Goal: Register for event/course

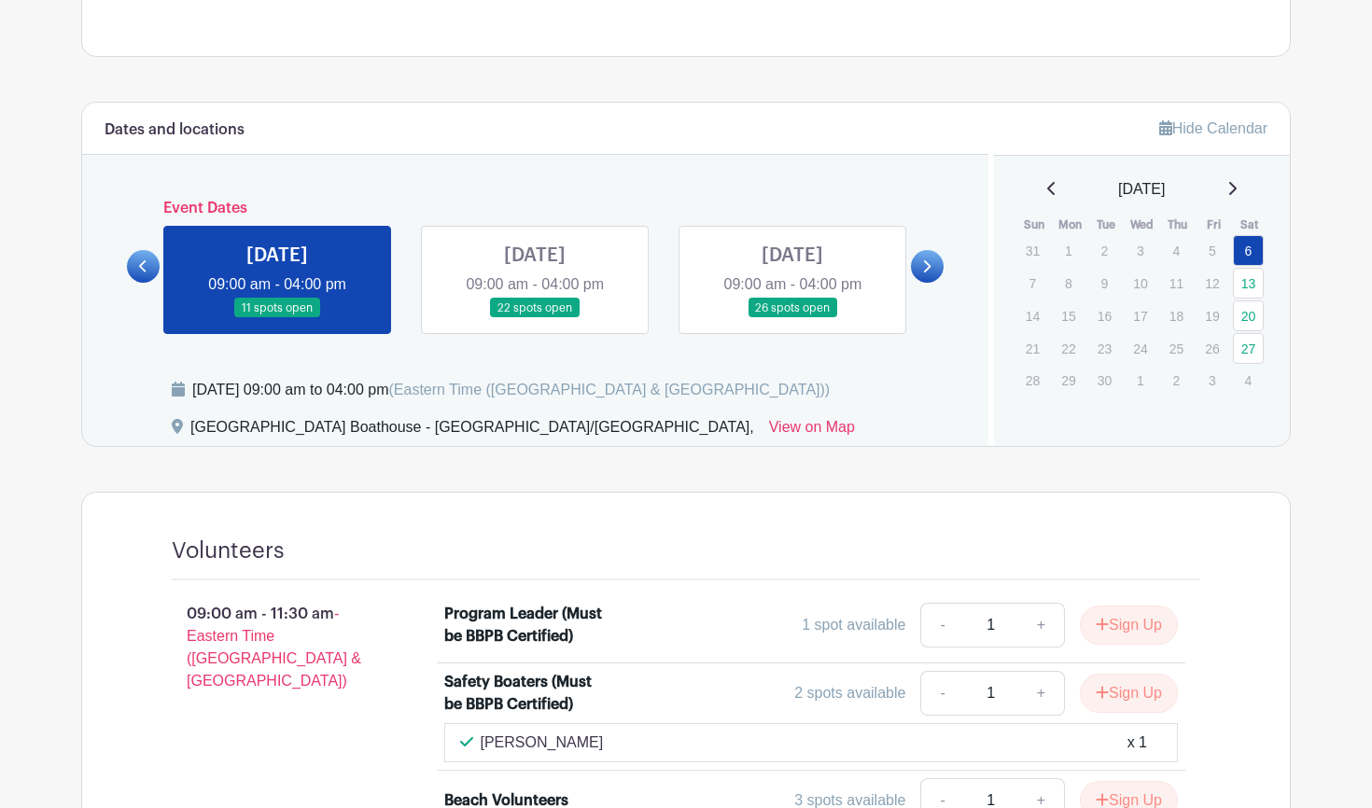
scroll to position [559, 0]
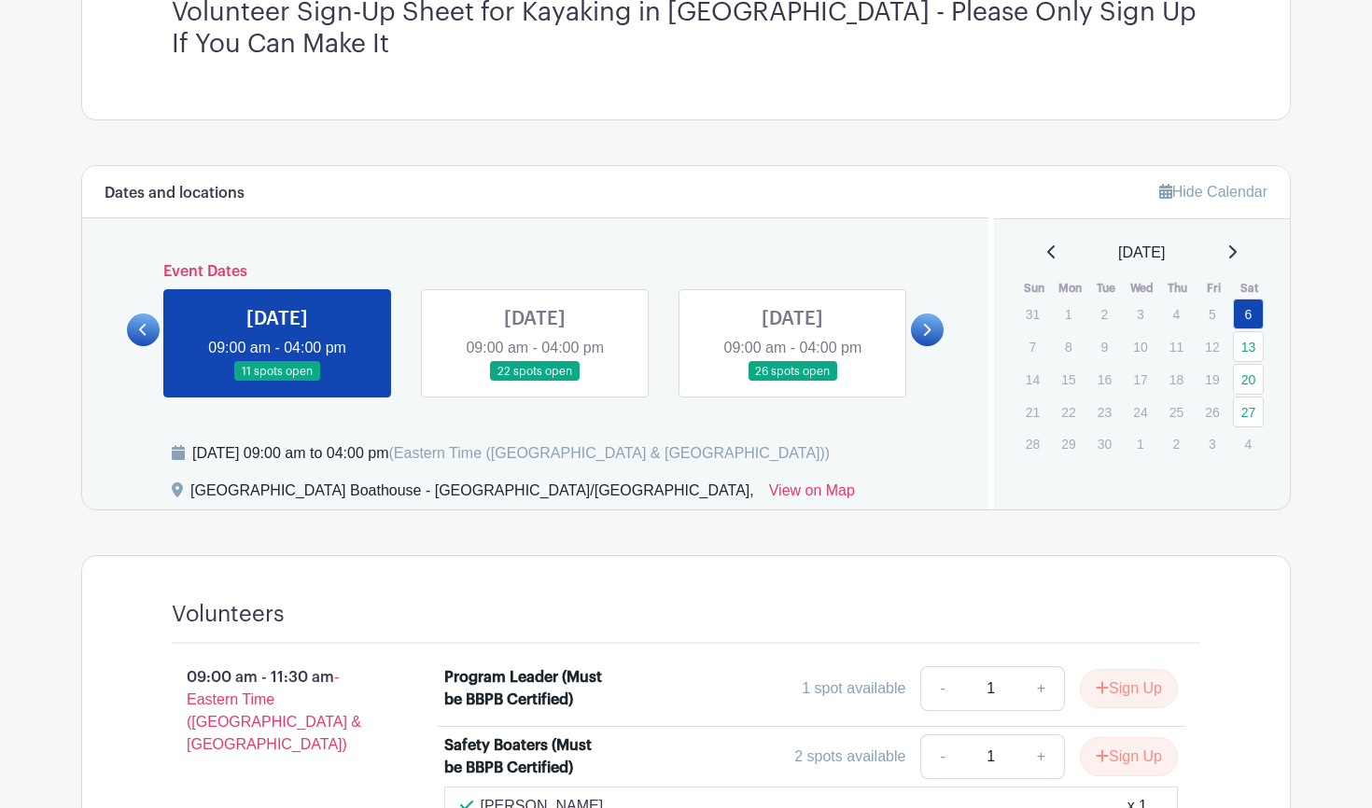
click at [535, 382] on link at bounding box center [535, 382] width 0 height 0
click at [429, 259] on div "Dates and locations Event Dates [DATE] 04:30 pm - 08:15 pm 9 spots open [DATE] …" at bounding box center [535, 337] width 906 height 343
click at [535, 382] on link at bounding box center [535, 382] width 0 height 0
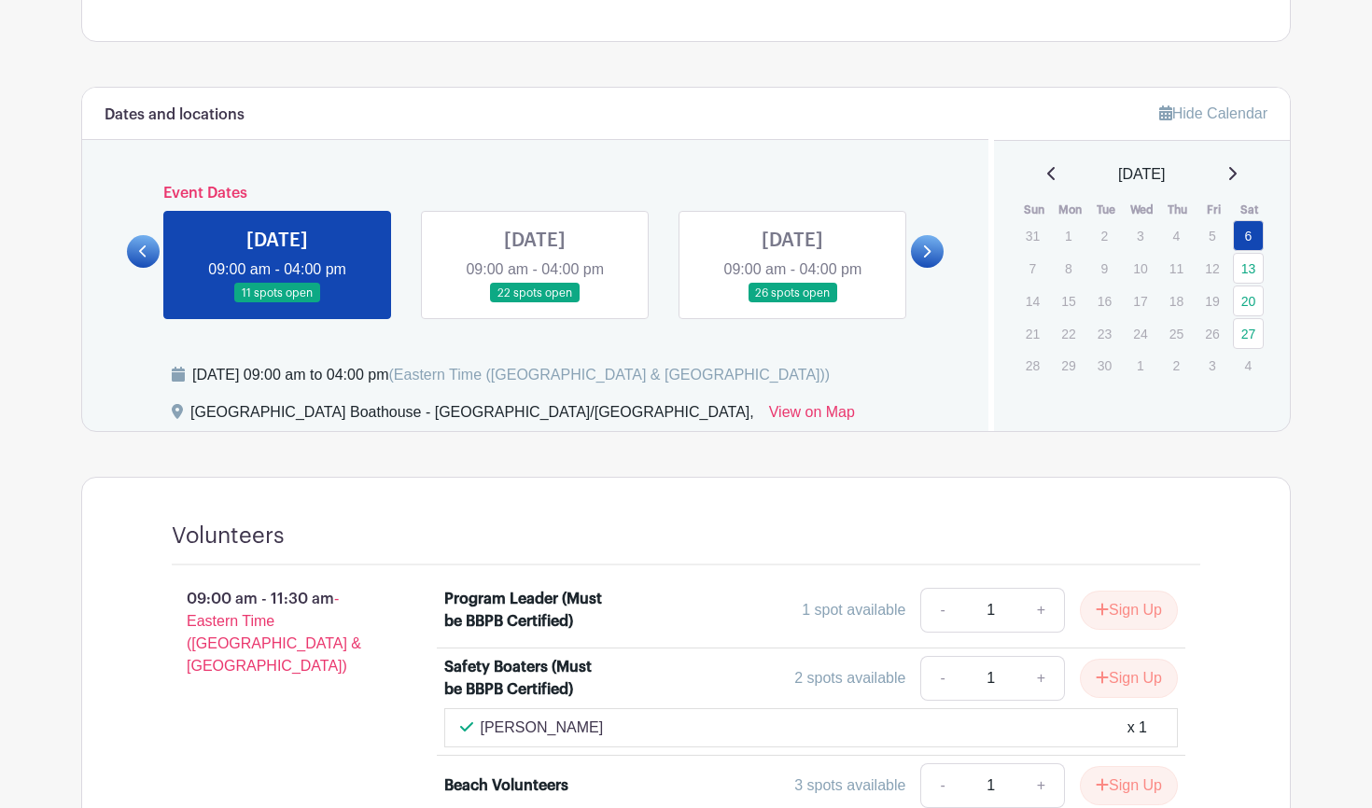
scroll to position [697, 0]
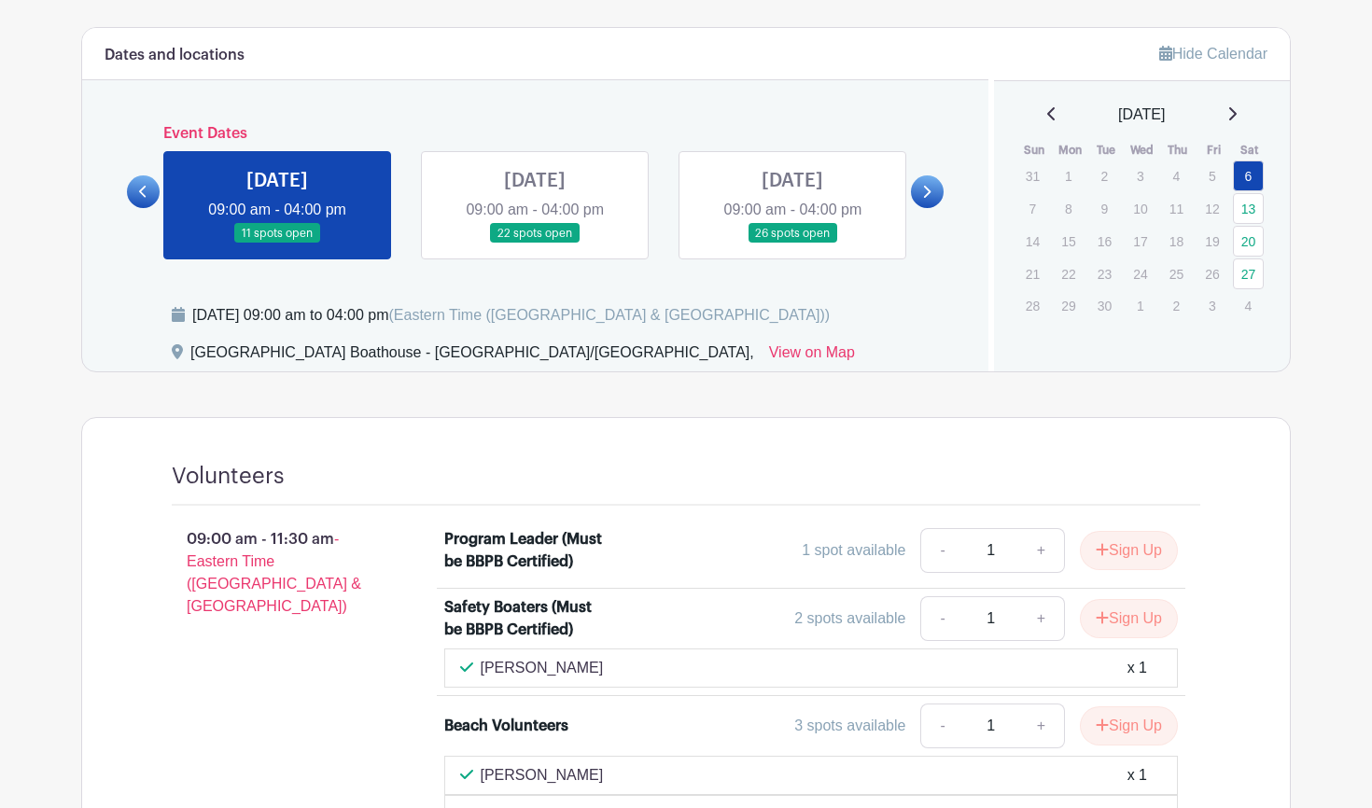
click at [535, 244] on link at bounding box center [535, 244] width 0 height 0
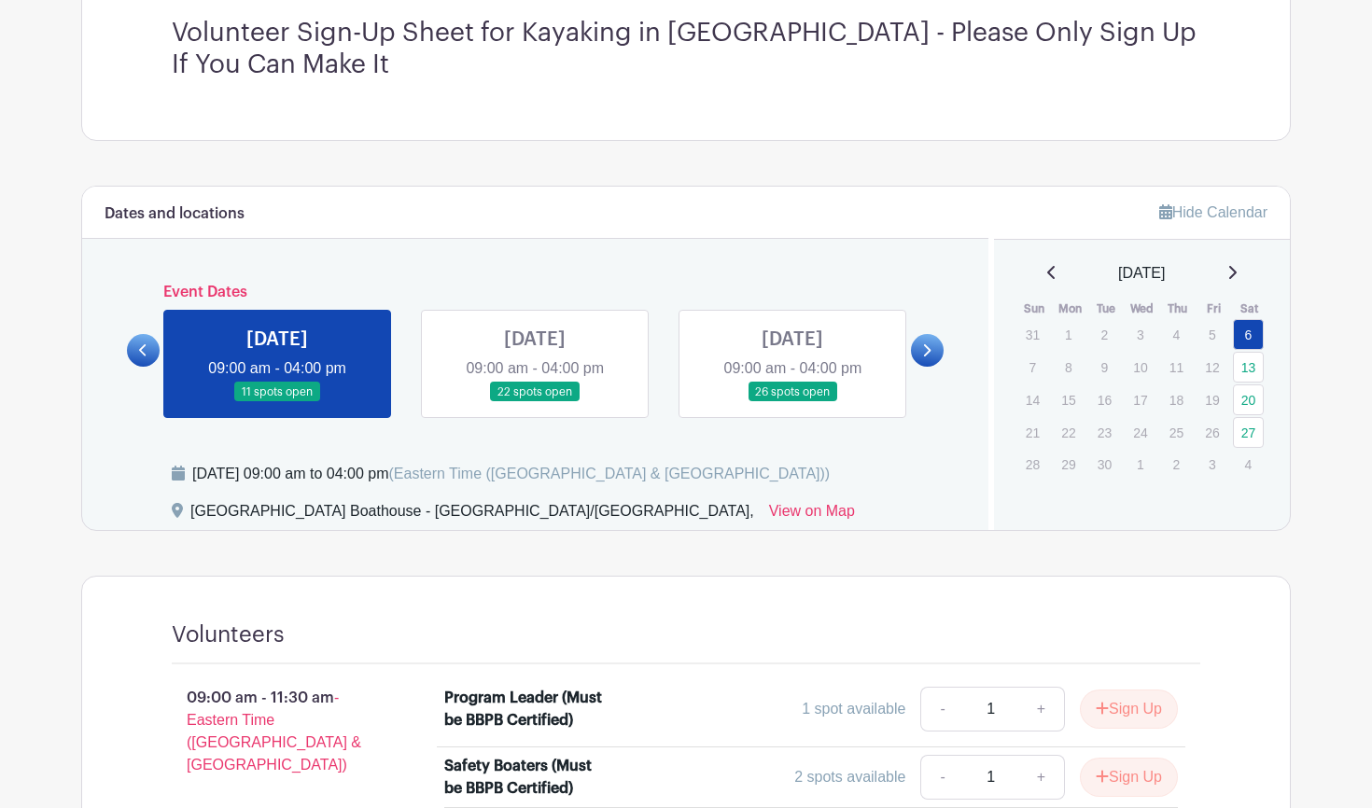
scroll to position [564, 0]
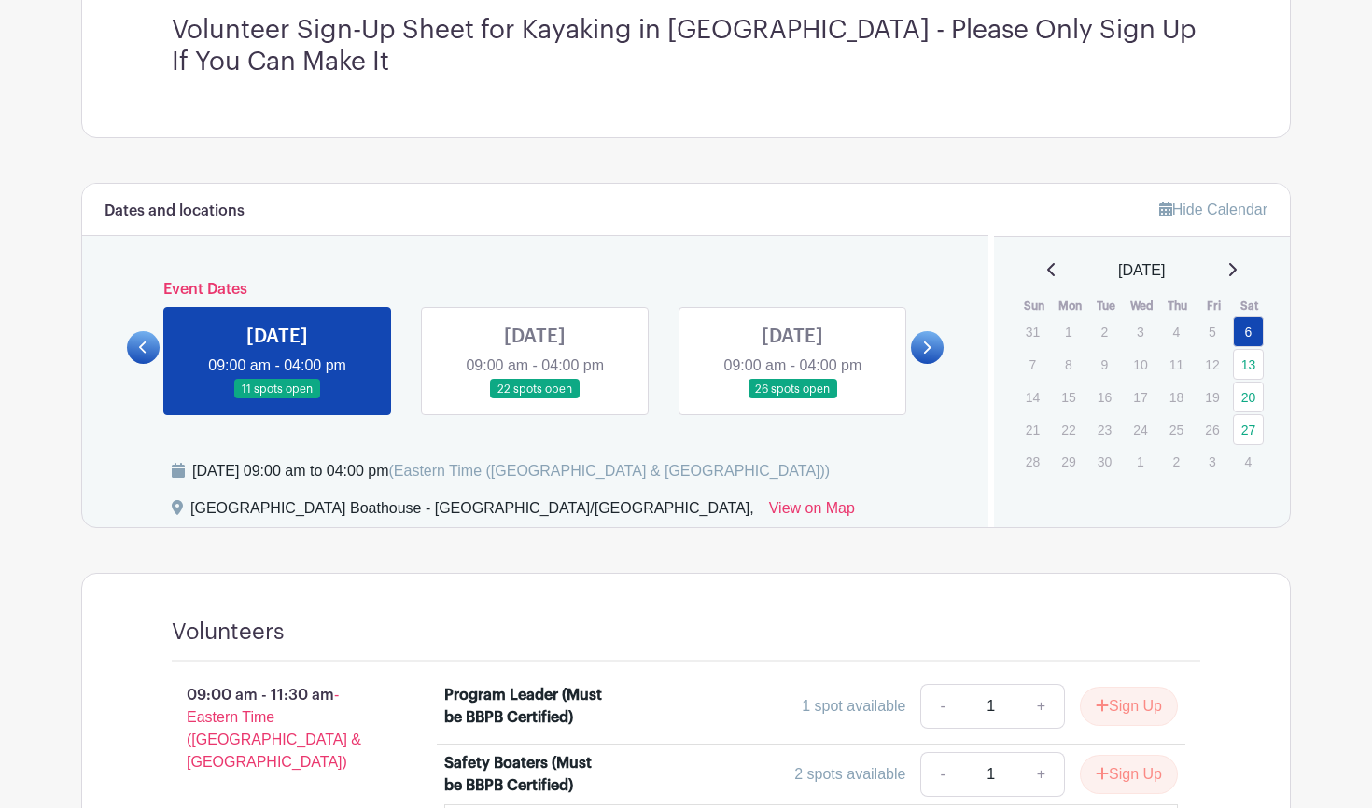
click at [535, 400] on link at bounding box center [535, 400] width 0 height 0
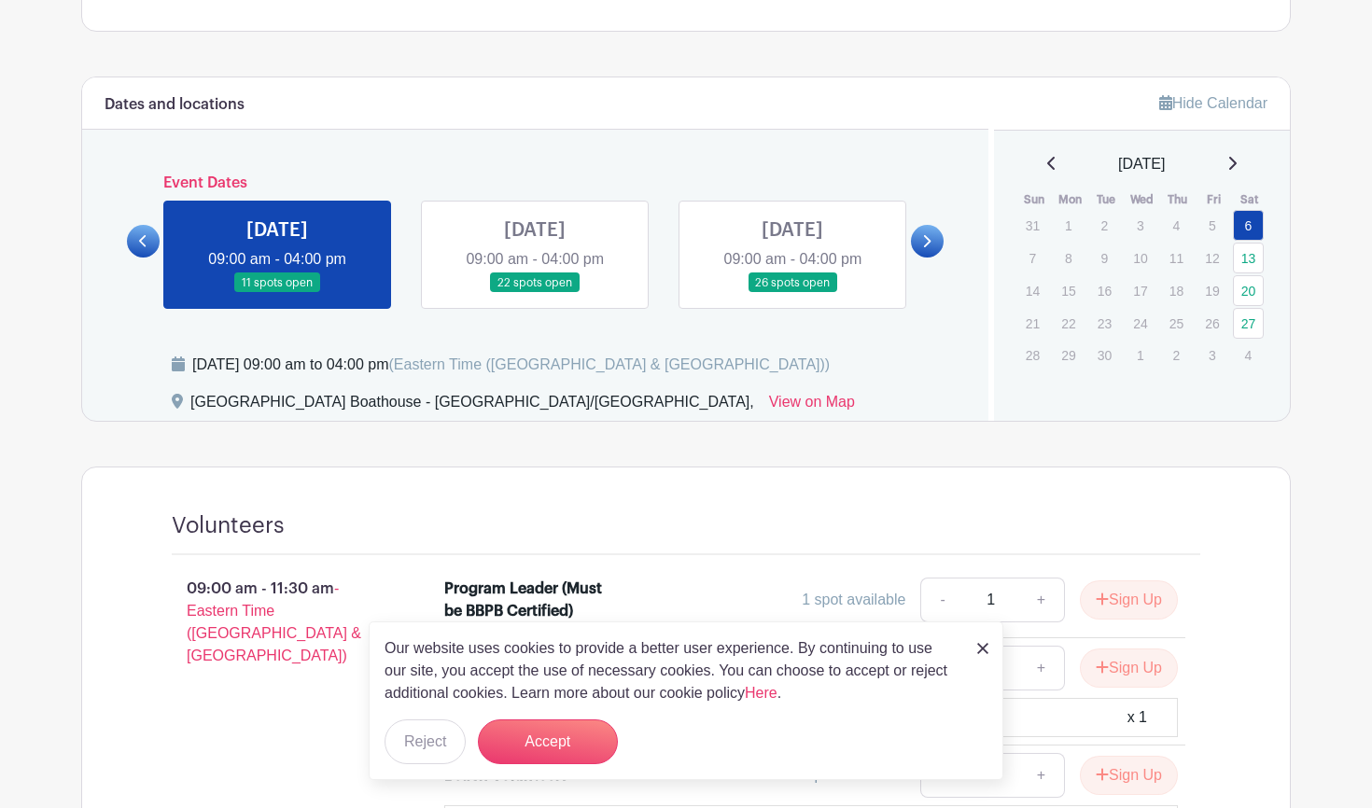
scroll to position [674, 0]
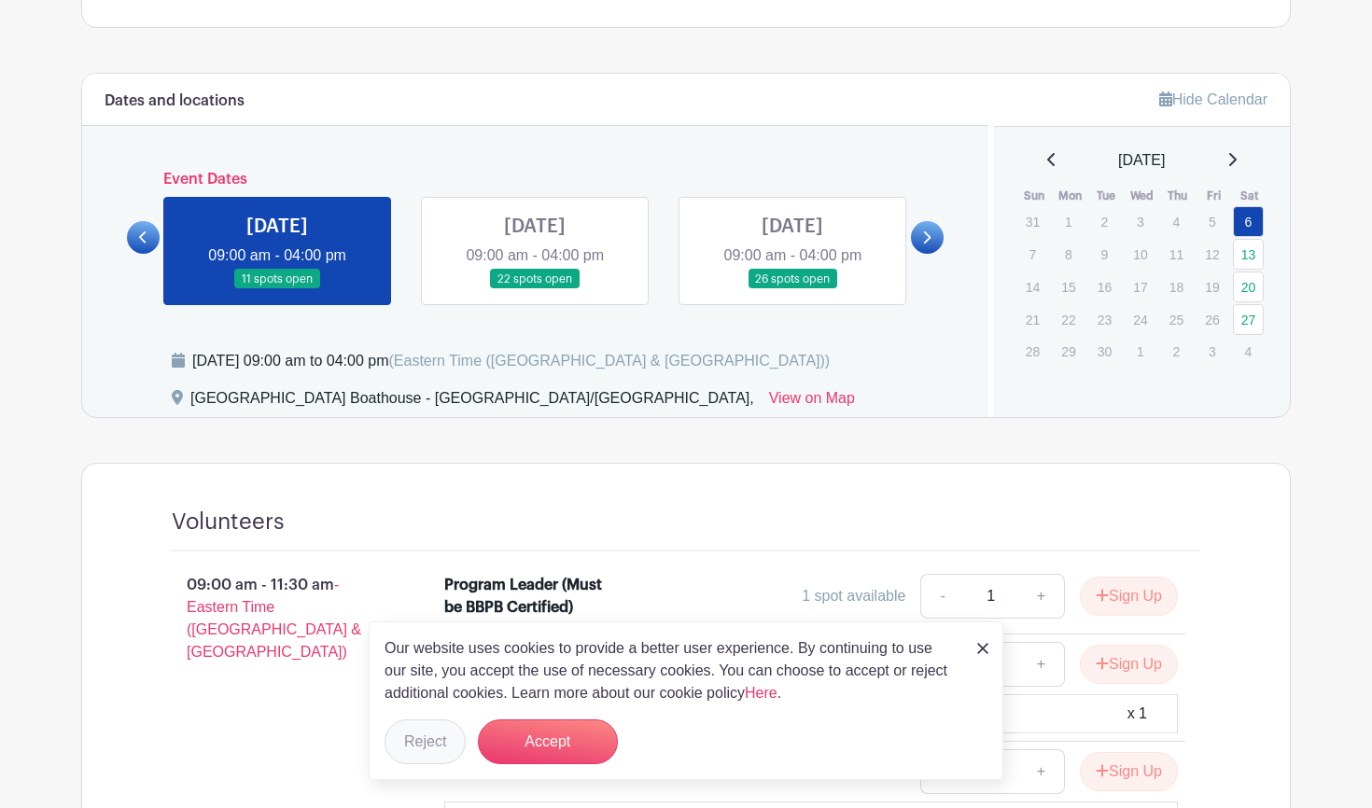
click at [420, 739] on button "Reject" at bounding box center [425, 742] width 81 height 45
click at [420, 739] on form "Reject" at bounding box center [425, 742] width 81 height 45
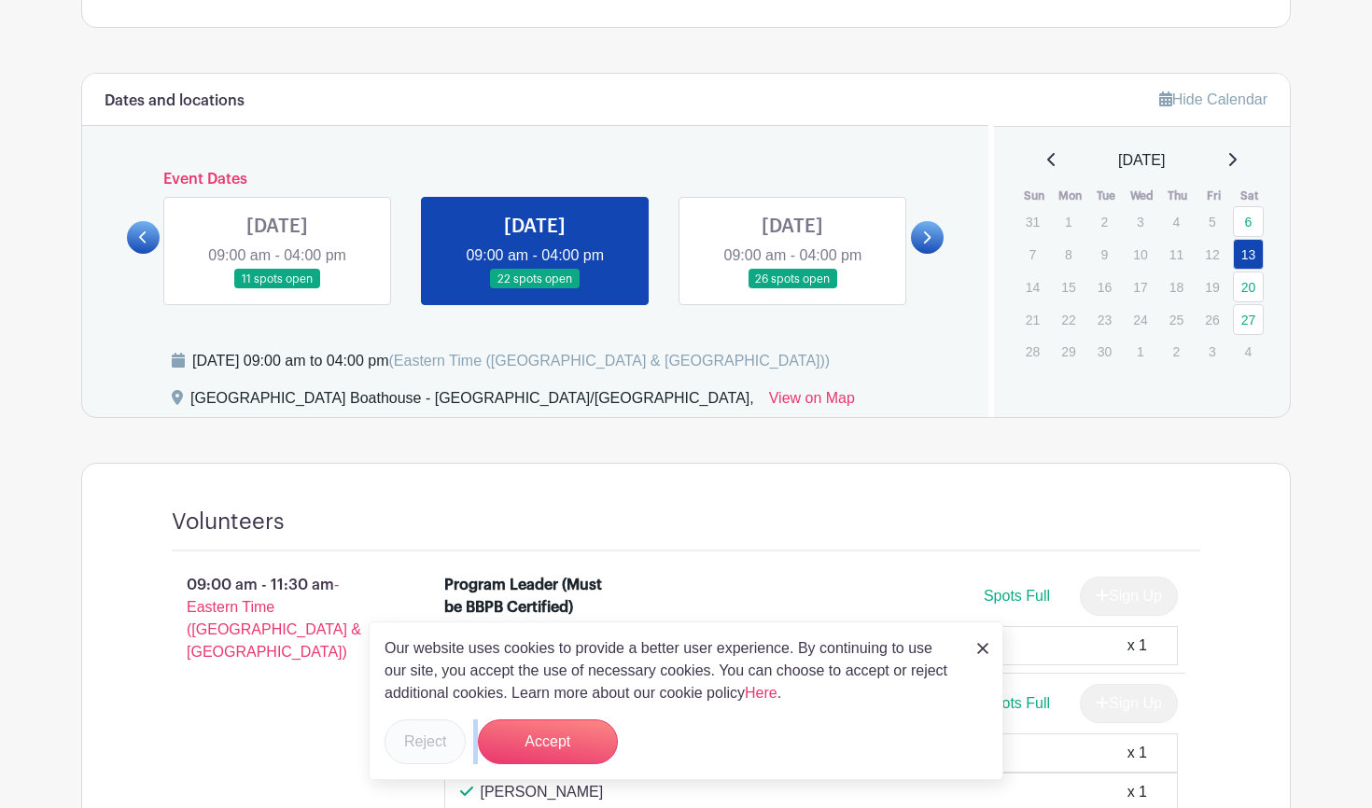
click at [420, 739] on form "Reject" at bounding box center [425, 742] width 81 height 45
click at [414, 739] on form "Reject" at bounding box center [425, 742] width 81 height 45
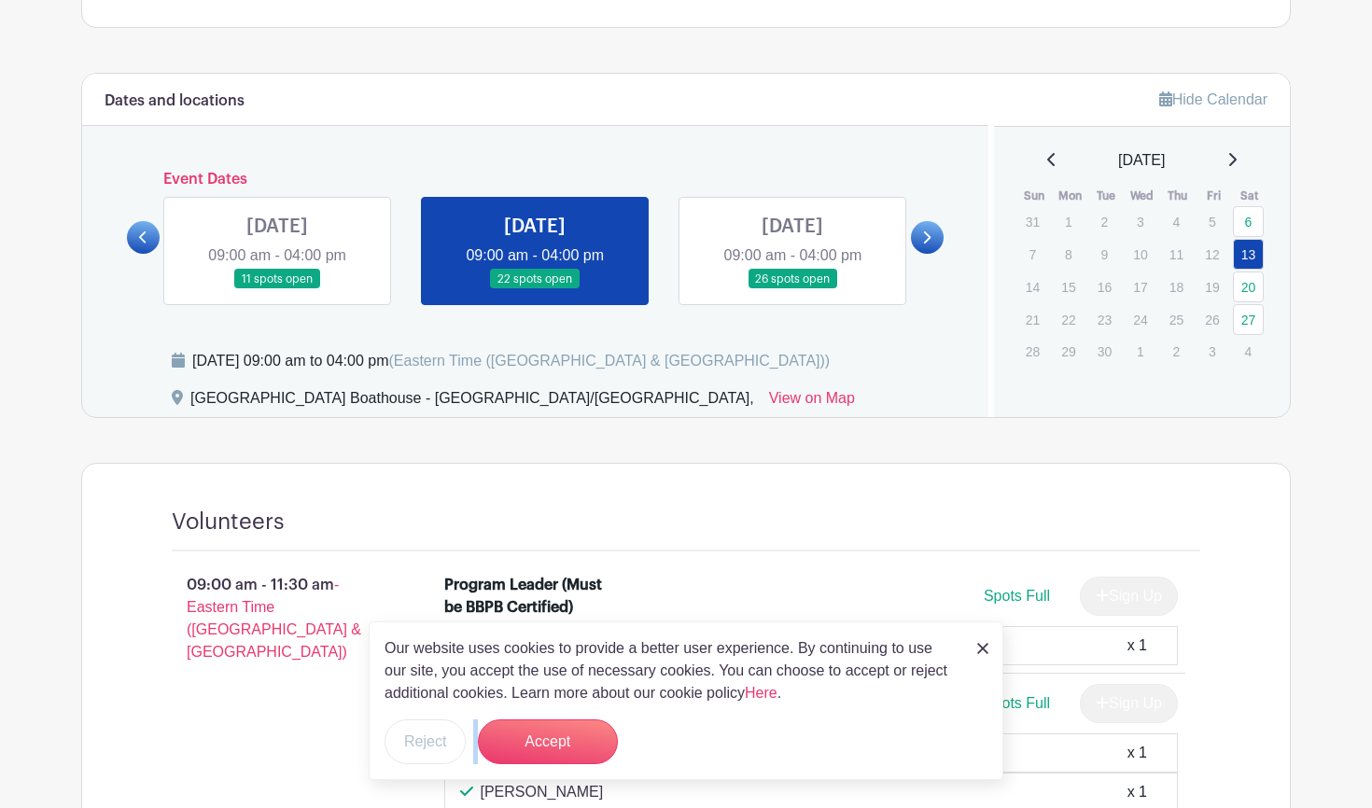
click at [414, 739] on form "Reject" at bounding box center [425, 742] width 81 height 45
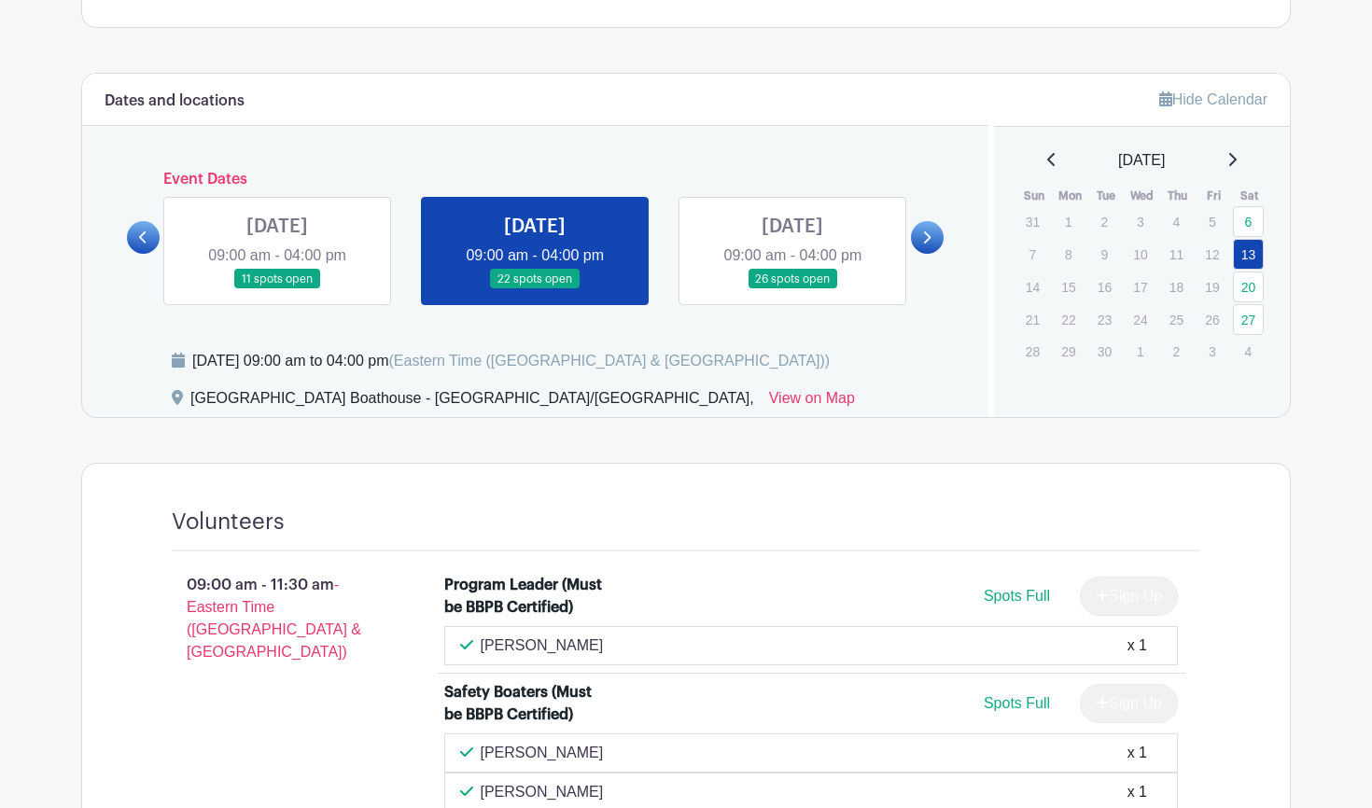
click at [414, 739] on div "Program Leader (Must be BBPB Certified) Spots Full Sign Up Alana Canty-Samuel x…" at bounding box center [822, 797] width 817 height 461
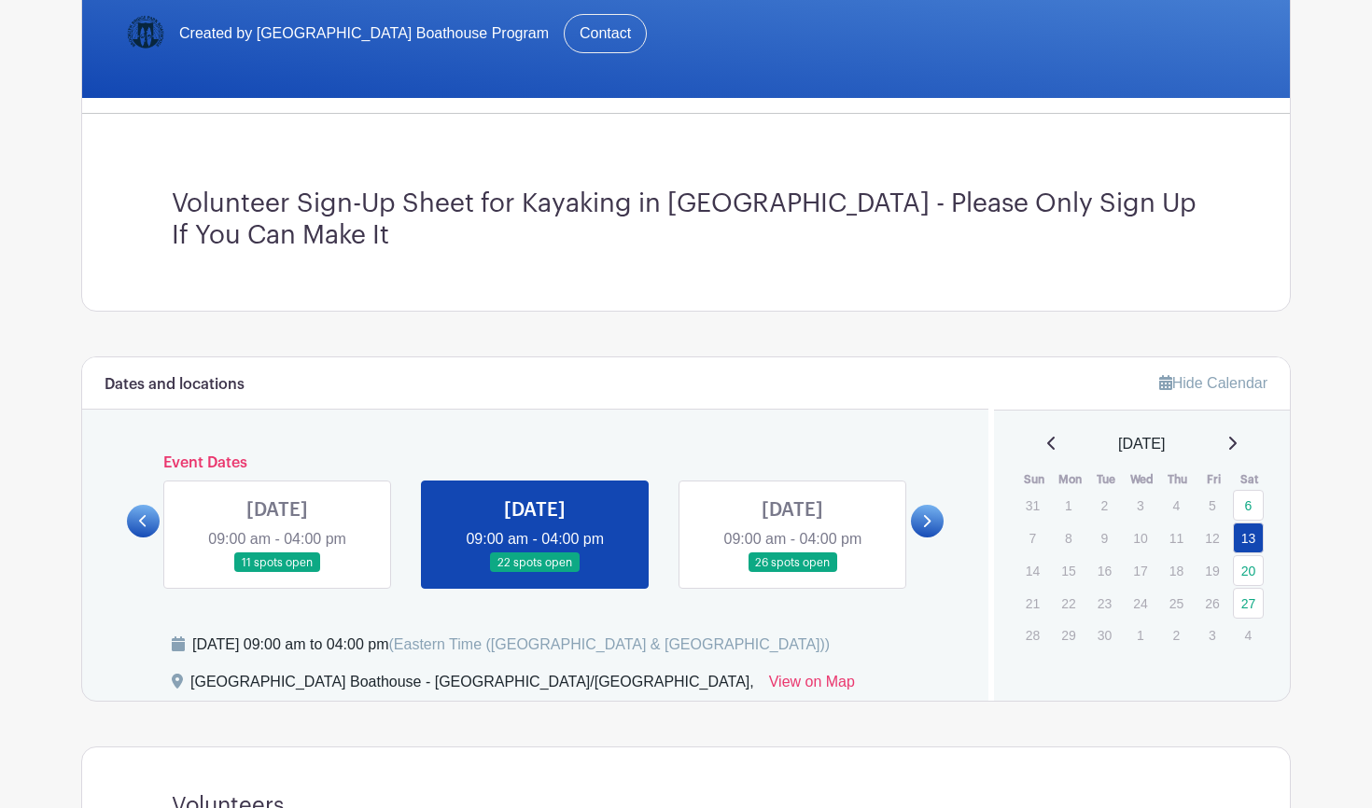
scroll to position [393, 0]
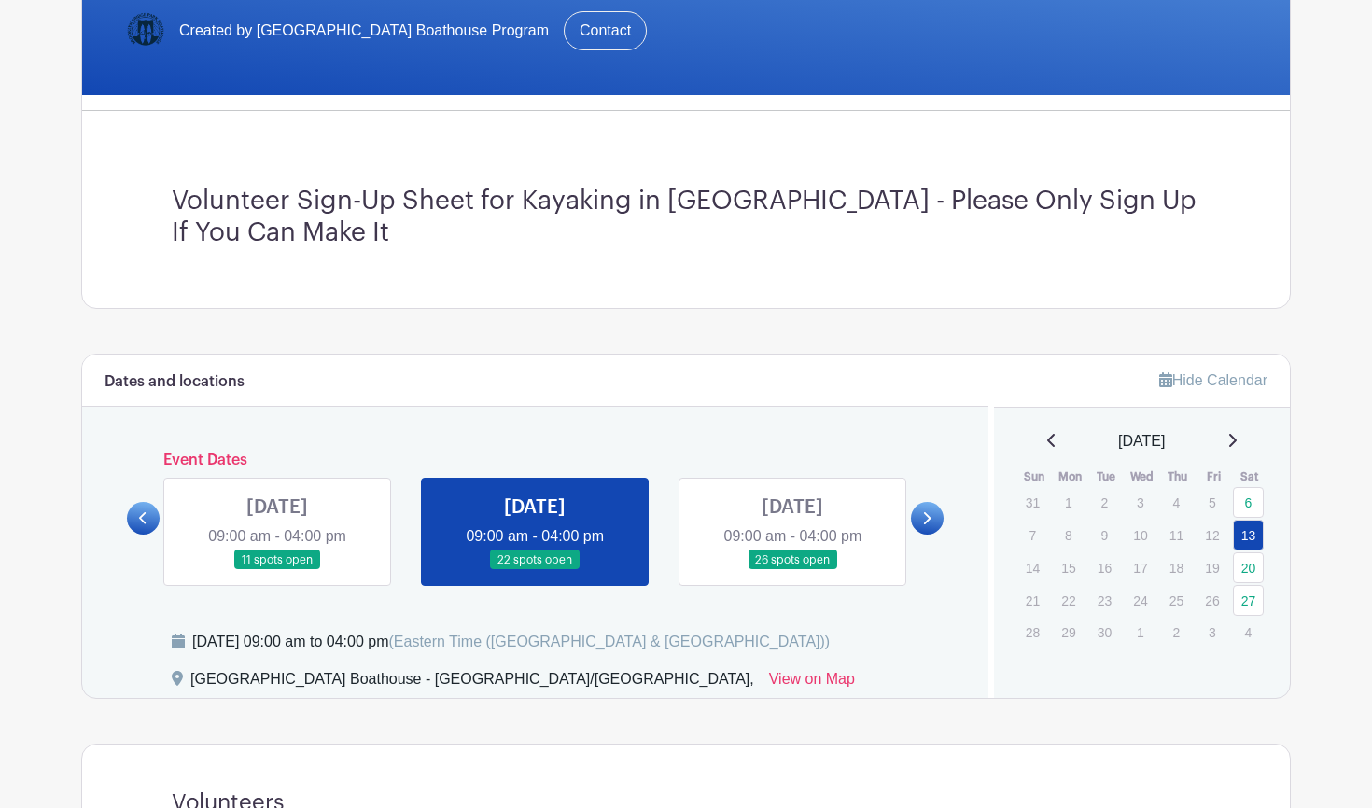
click at [793, 570] on link at bounding box center [793, 570] width 0 height 0
click at [929, 520] on icon at bounding box center [927, 518] width 7 height 12
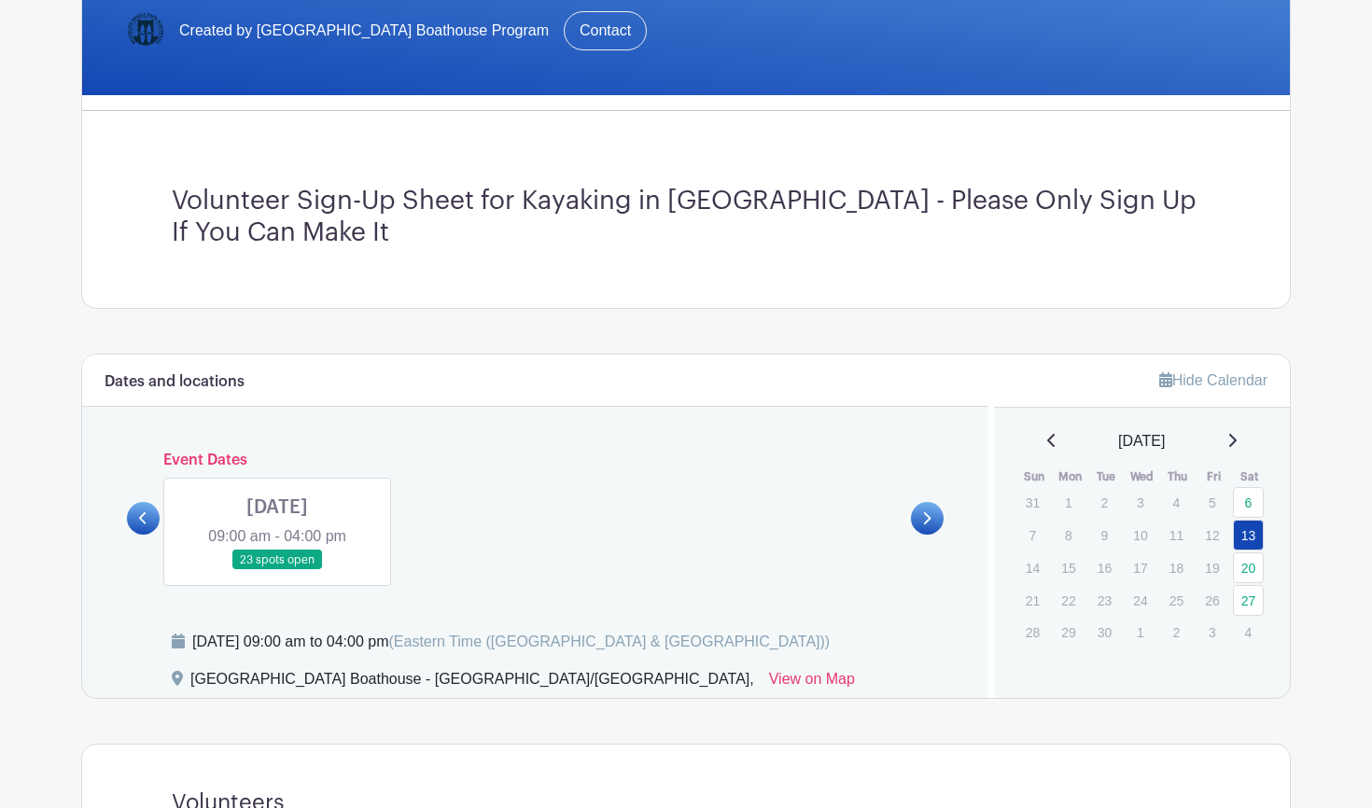
click at [277, 570] on link at bounding box center [277, 570] width 0 height 0
